Goal: Information Seeking & Learning: Learn about a topic

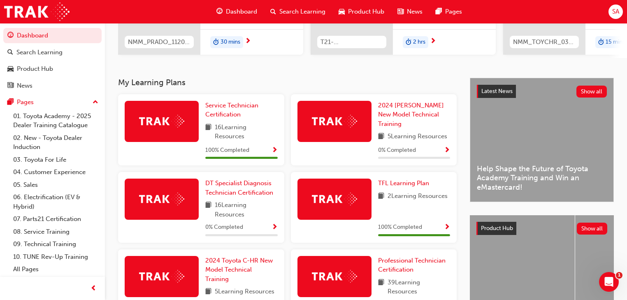
scroll to position [165, 0]
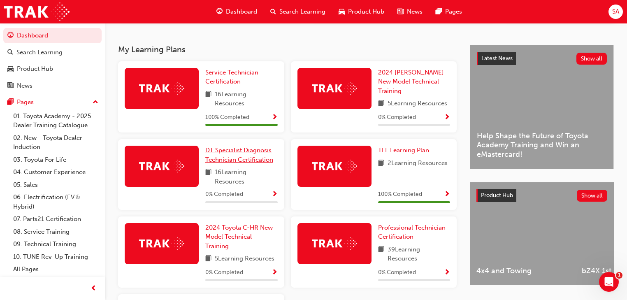
click at [228, 155] on span "DT Specialist Diagnosis Technician Certification" at bounding box center [239, 155] width 68 height 17
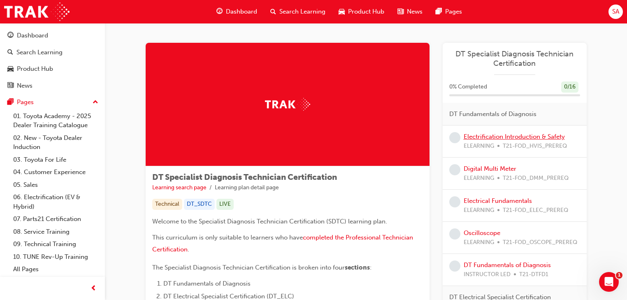
click at [483, 136] on link "Electrification Introduction & Safety" at bounding box center [514, 136] width 101 height 7
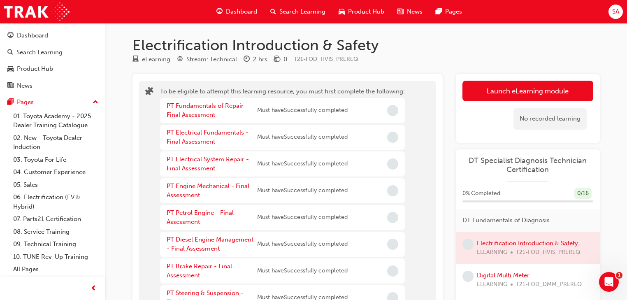
scroll to position [33, 0]
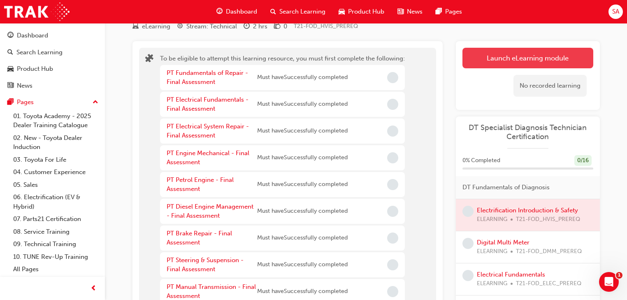
click at [505, 57] on button "Launch eLearning module" at bounding box center [528, 58] width 131 height 21
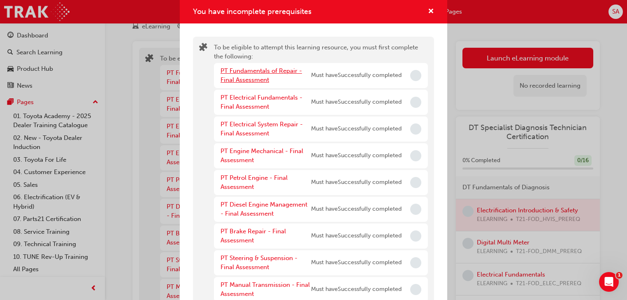
click at [257, 71] on link "PT Fundamentals of Repair - Final Assessment" at bounding box center [262, 75] width 82 height 17
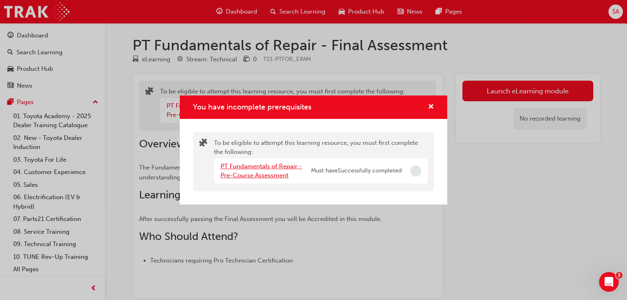
click at [264, 166] on link "PT Fundamentals of Repair - Pre-Course Assessment" at bounding box center [262, 171] width 82 height 17
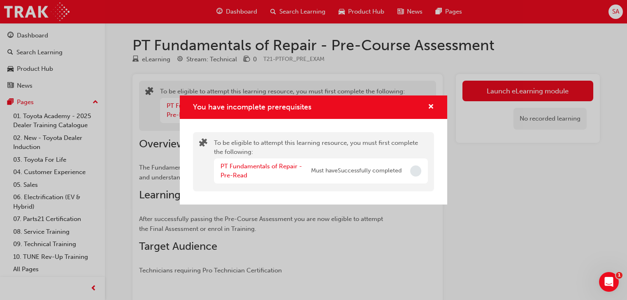
click at [507, 90] on div "You have incomplete prerequisites To be eligible to attempt this learning resou…" at bounding box center [313, 150] width 627 height 300
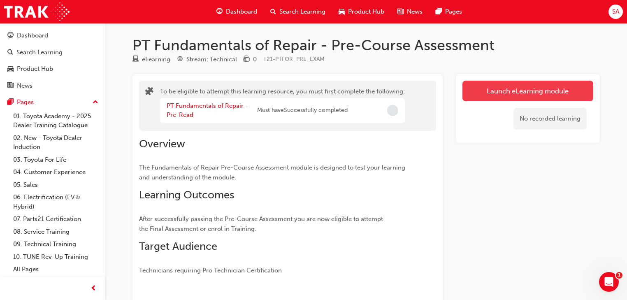
click at [527, 91] on button "Launch eLearning module" at bounding box center [528, 91] width 131 height 21
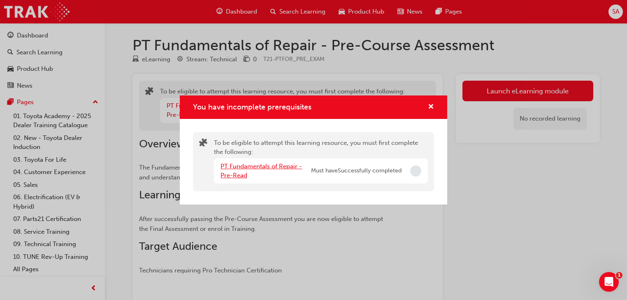
click at [238, 166] on link "PT Fundamentals of Repair - Pre-Read" at bounding box center [262, 171] width 82 height 17
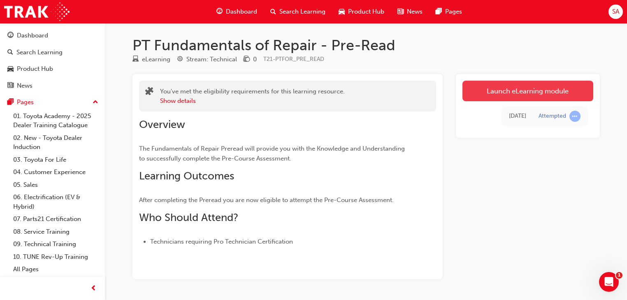
click at [491, 96] on link "Launch eLearning module" at bounding box center [528, 91] width 131 height 21
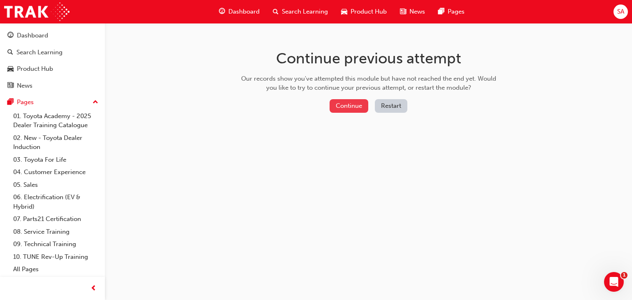
click at [352, 107] on button "Continue" at bounding box center [349, 106] width 39 height 14
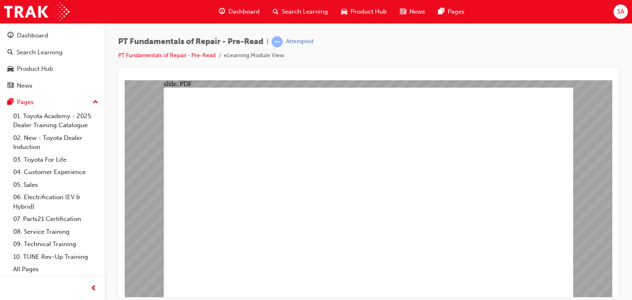
click at [619, 9] on span "SA" at bounding box center [621, 11] width 7 height 9
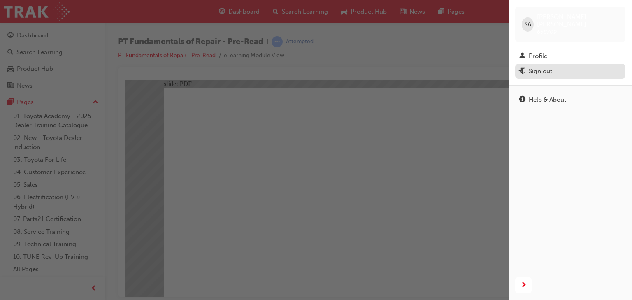
click at [536, 67] on div "Sign out" at bounding box center [540, 71] width 23 height 9
